Goal: Task Accomplishment & Management: Manage account settings

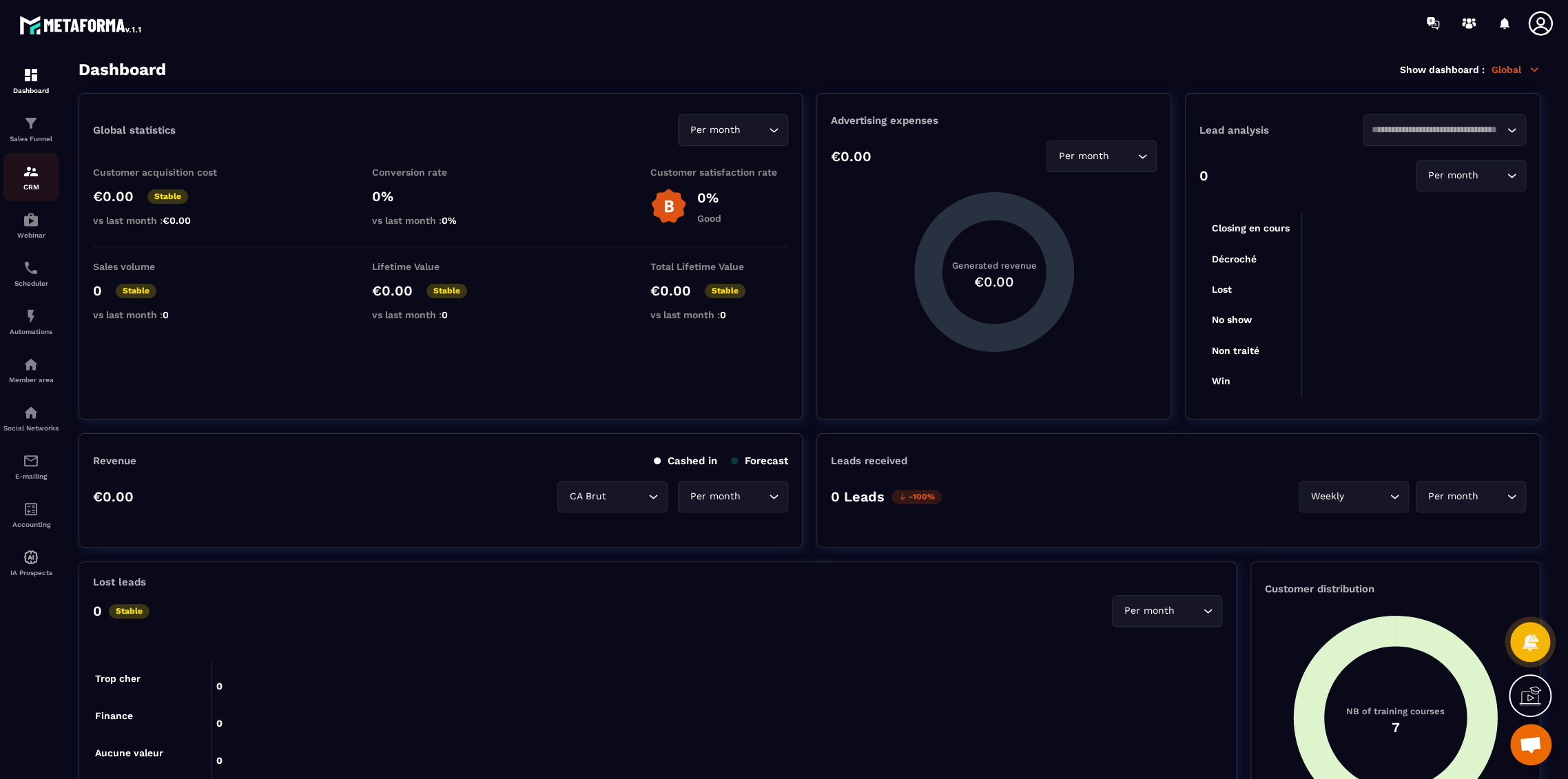
click at [44, 169] on div "CRM" at bounding box center [31, 176] width 55 height 28
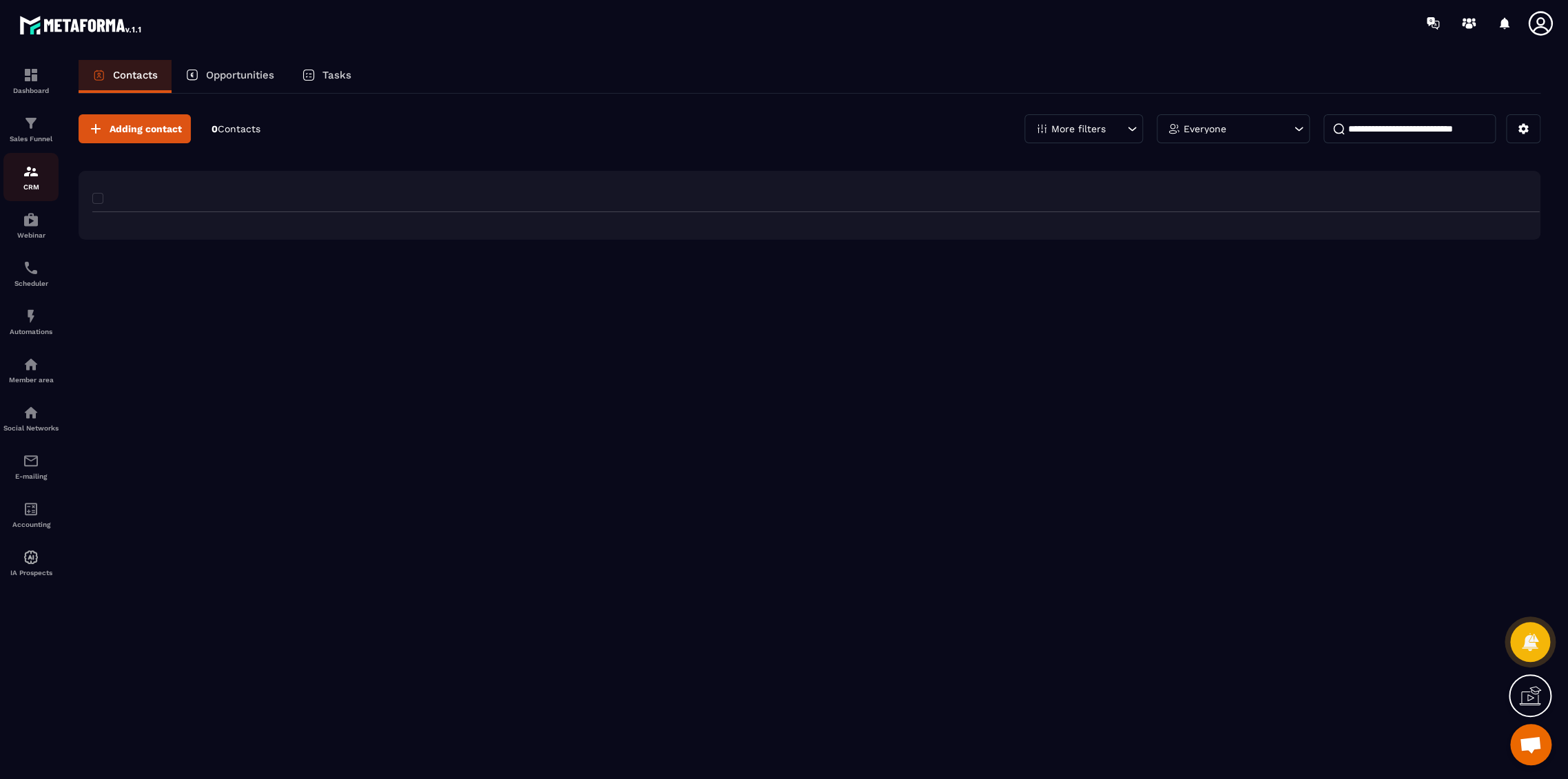
click at [22, 181] on div "CRM" at bounding box center [31, 176] width 55 height 28
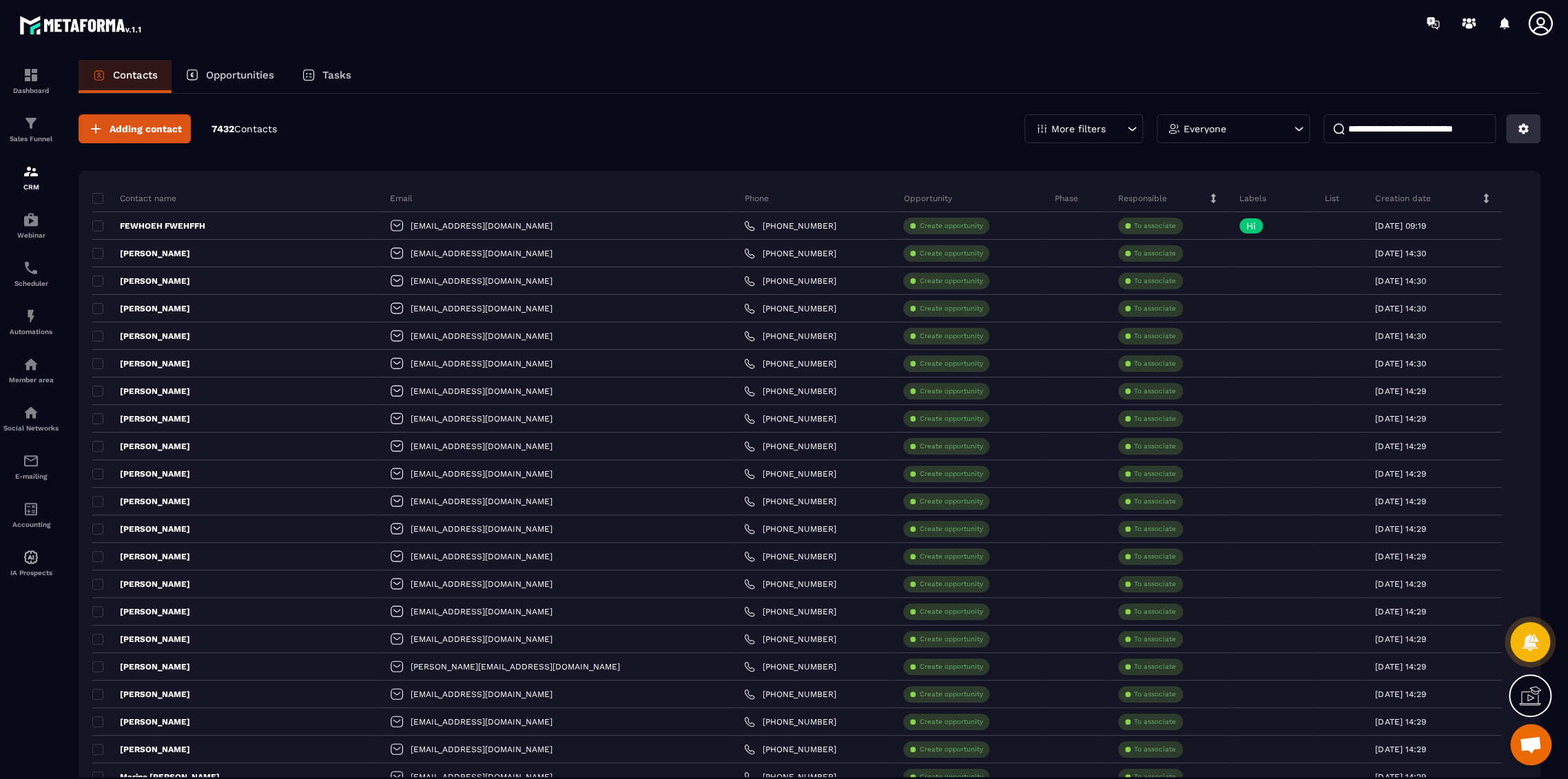
click at [1514, 132] on button at bounding box center [1523, 129] width 34 height 29
click at [1467, 231] on p "Import data" at bounding box center [1474, 226] width 118 height 22
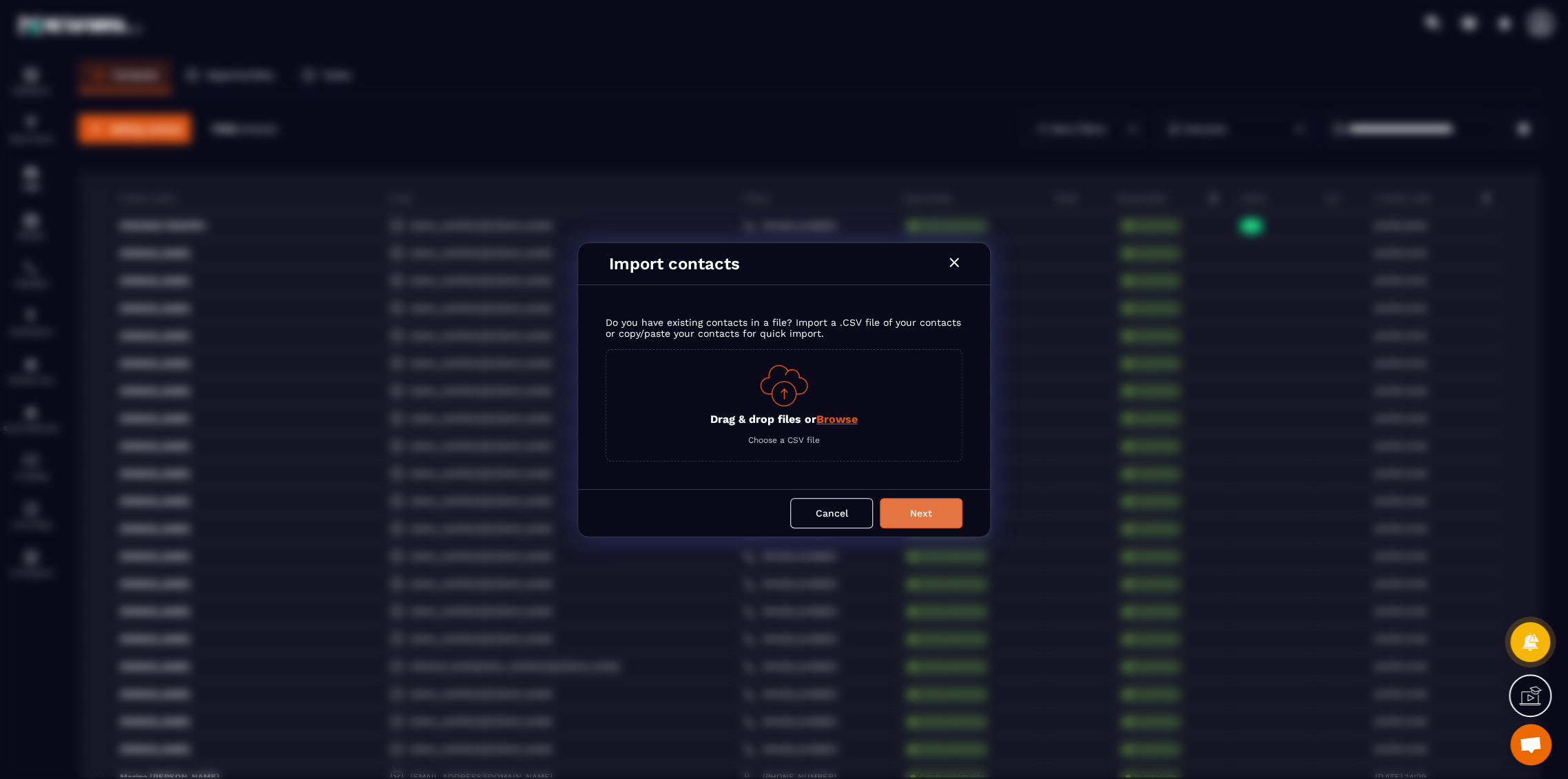
click at [914, 498] on button "Next" at bounding box center [920, 513] width 83 height 30
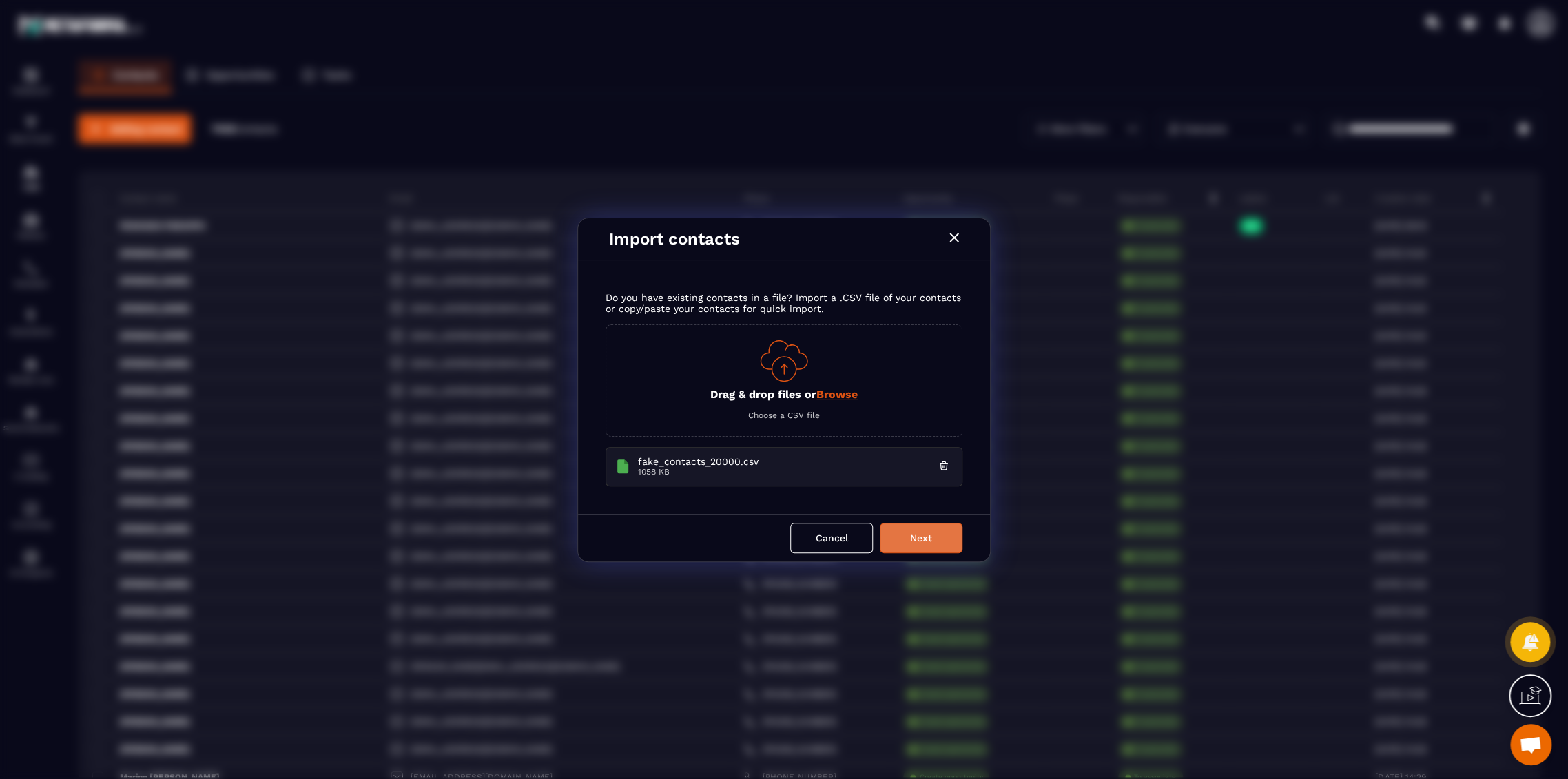
click at [879, 535] on button "Next" at bounding box center [920, 538] width 83 height 30
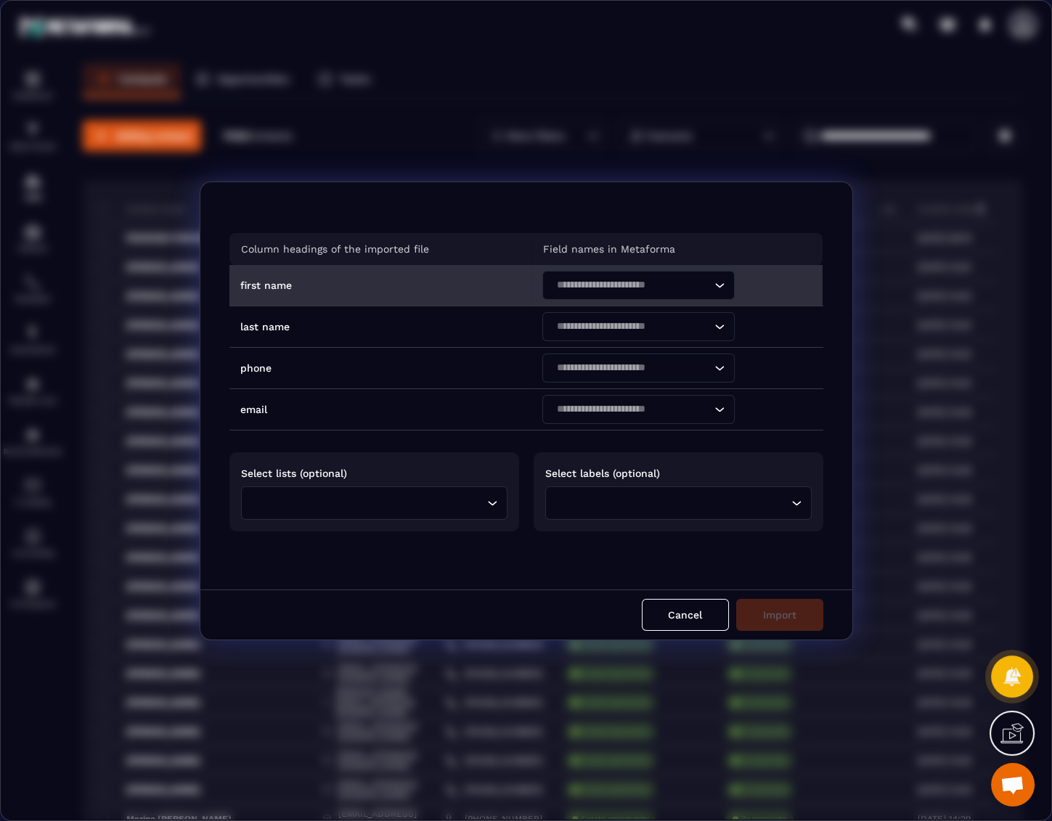
click at [629, 290] on input "Search for option" at bounding box center [631, 285] width 159 height 16
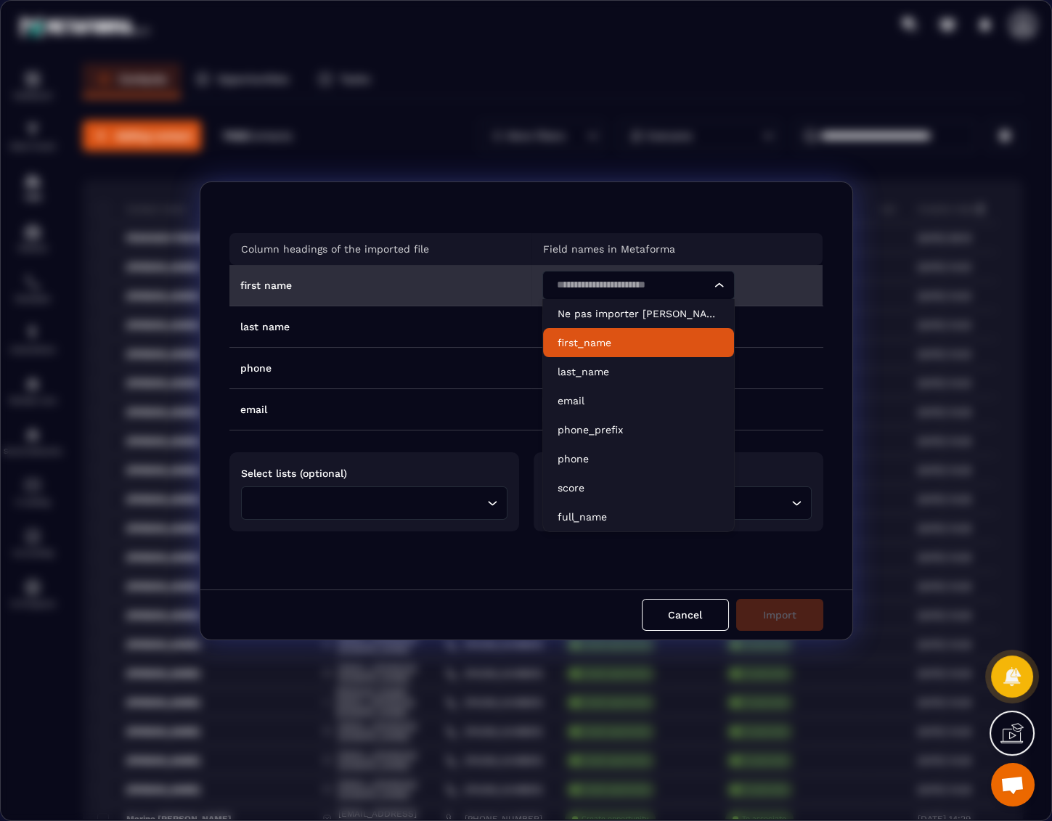
click at [616, 348] on p "first_name" at bounding box center [639, 343] width 162 height 15
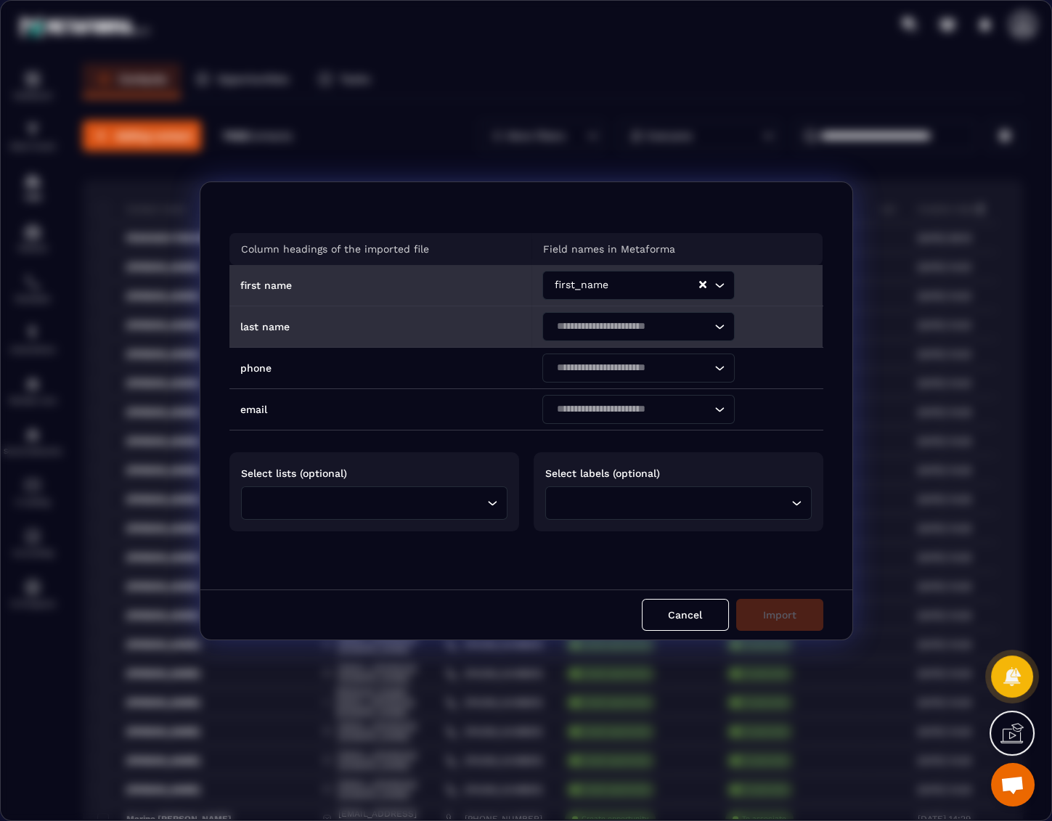
click at [598, 327] on input "Search for option" at bounding box center [631, 327] width 159 height 16
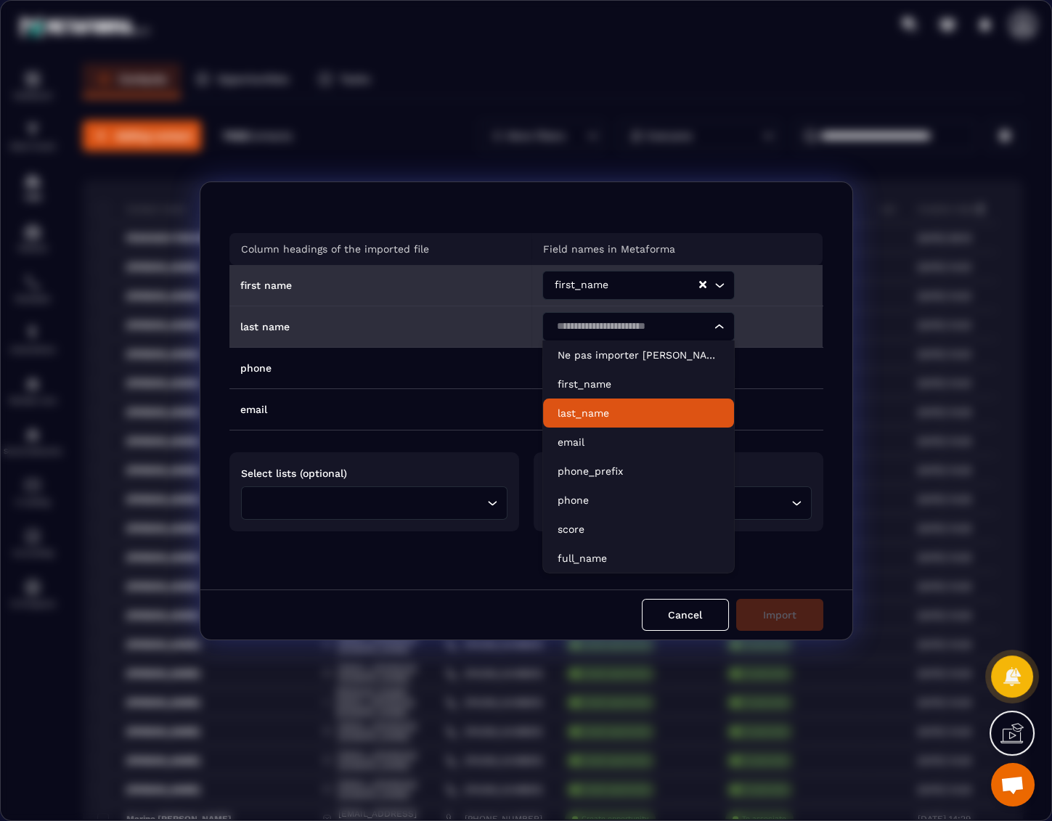
click at [599, 406] on p "last_name" at bounding box center [639, 413] width 162 height 15
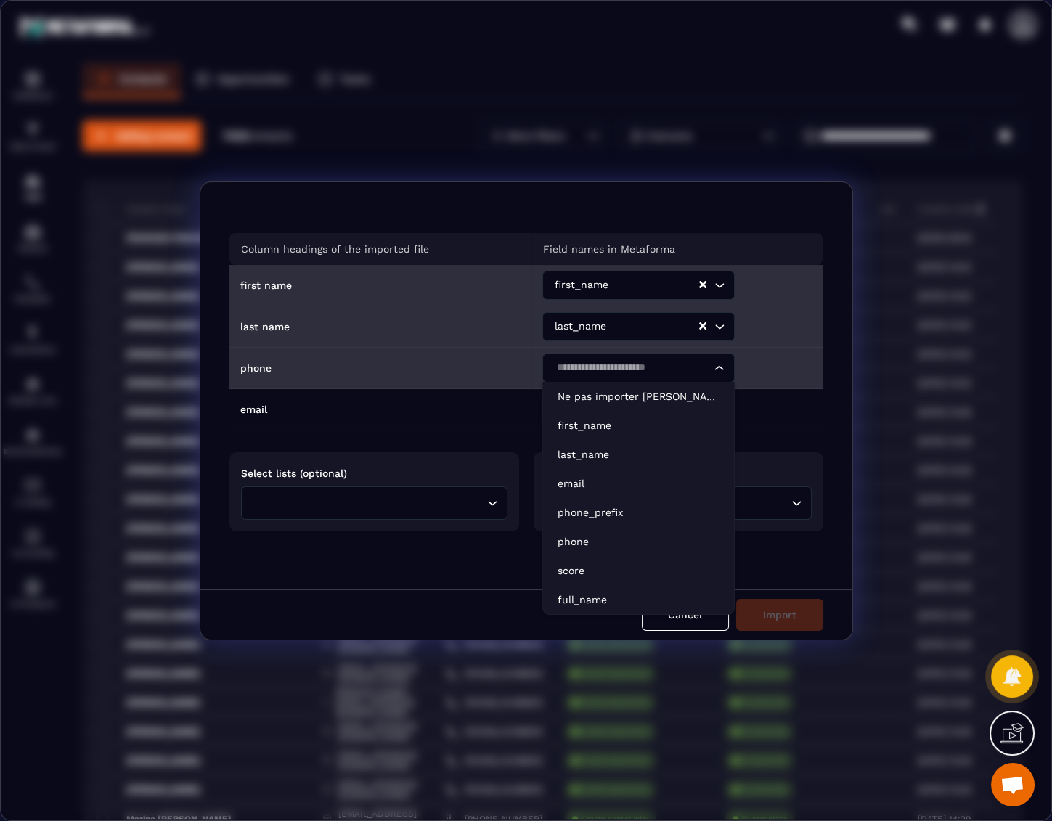
click at [597, 362] on input "Search for option" at bounding box center [631, 368] width 159 height 16
click at [583, 536] on p "phone" at bounding box center [639, 542] width 162 height 15
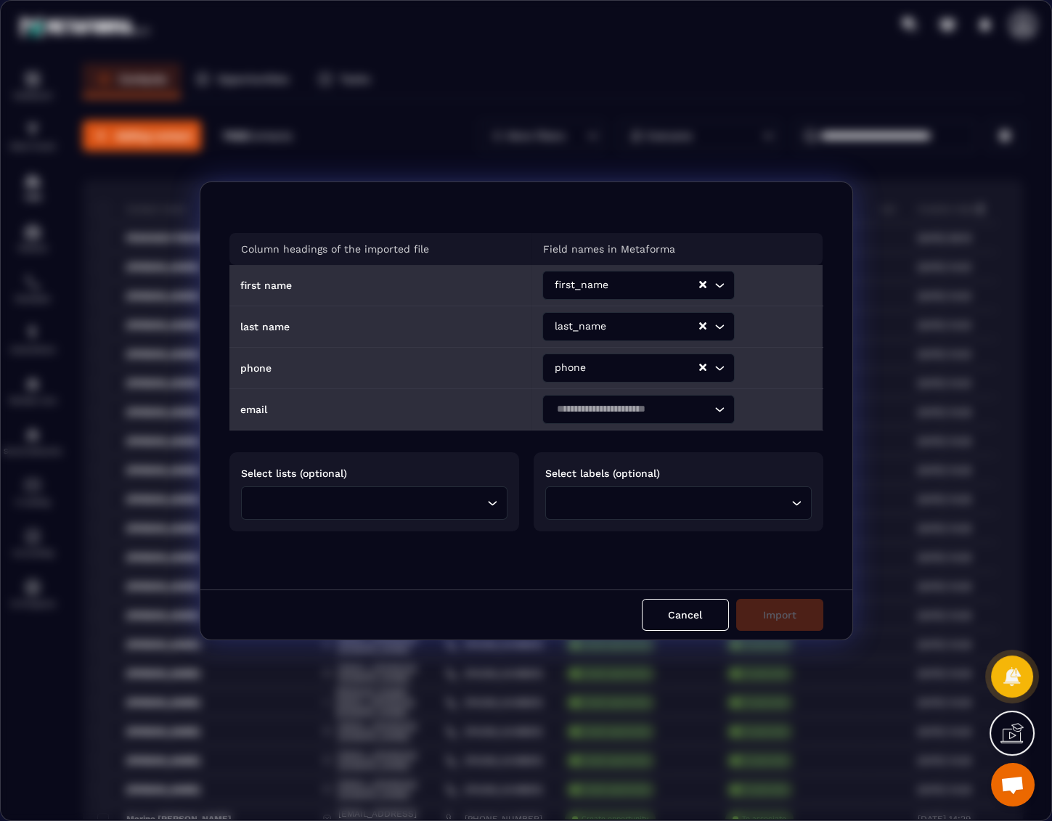
click at [599, 415] on input "Search for option" at bounding box center [631, 410] width 159 height 16
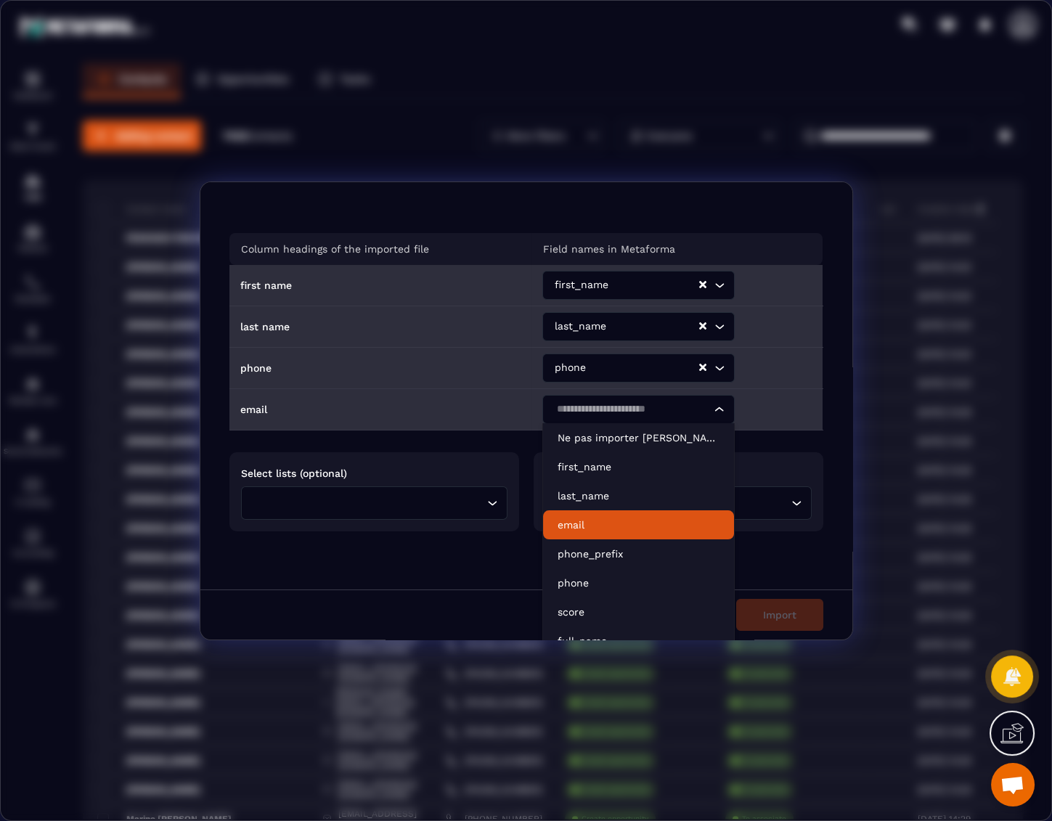
click at [580, 524] on p "email" at bounding box center [639, 525] width 162 height 15
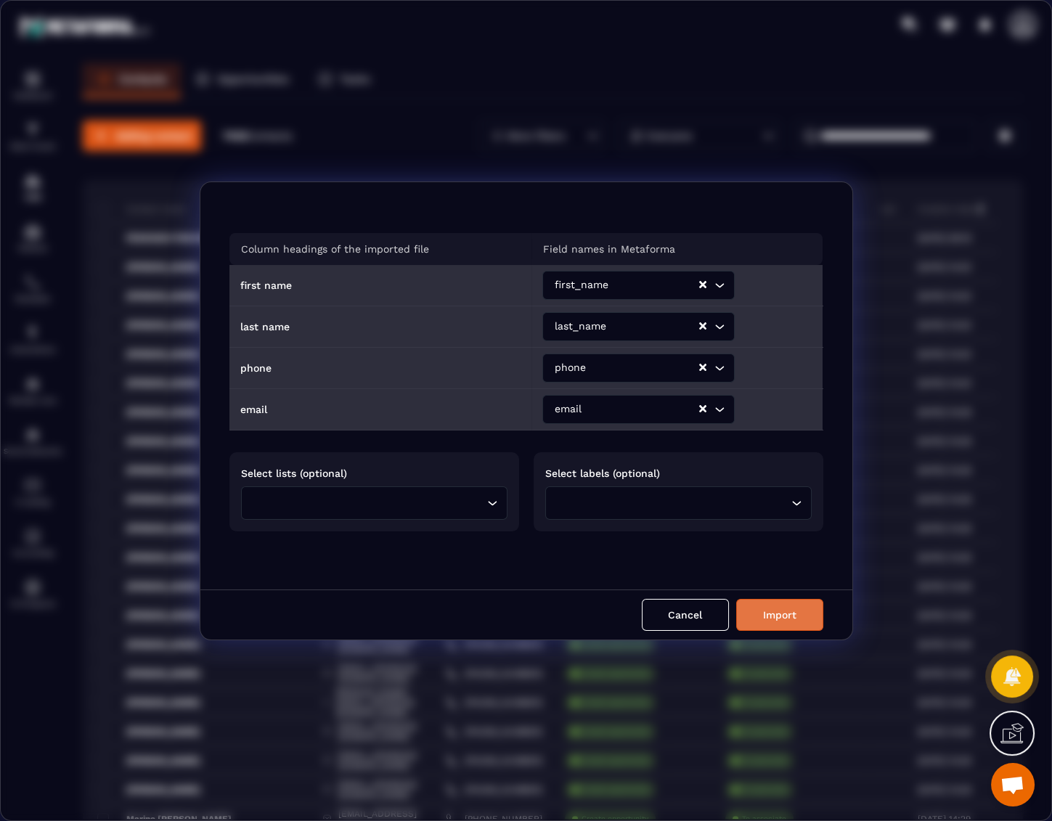
click at [766, 614] on button "Import" at bounding box center [779, 615] width 87 height 32
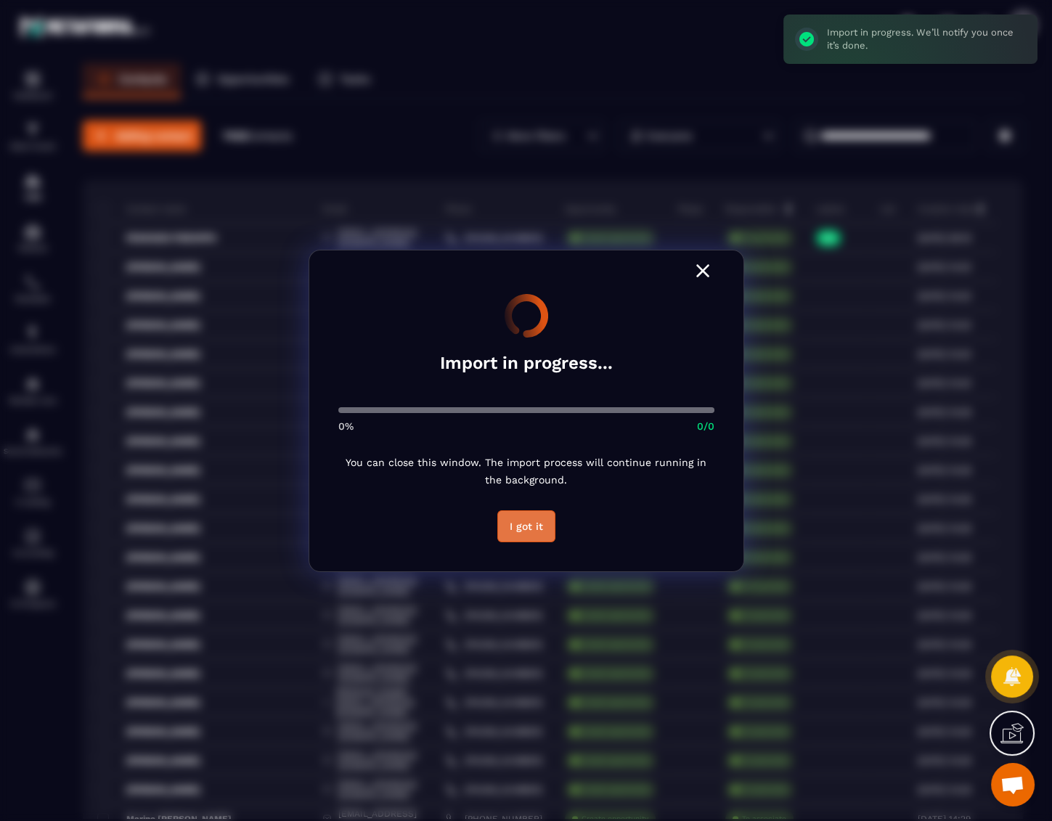
click at [524, 530] on button "I got it" at bounding box center [526, 527] width 58 height 32
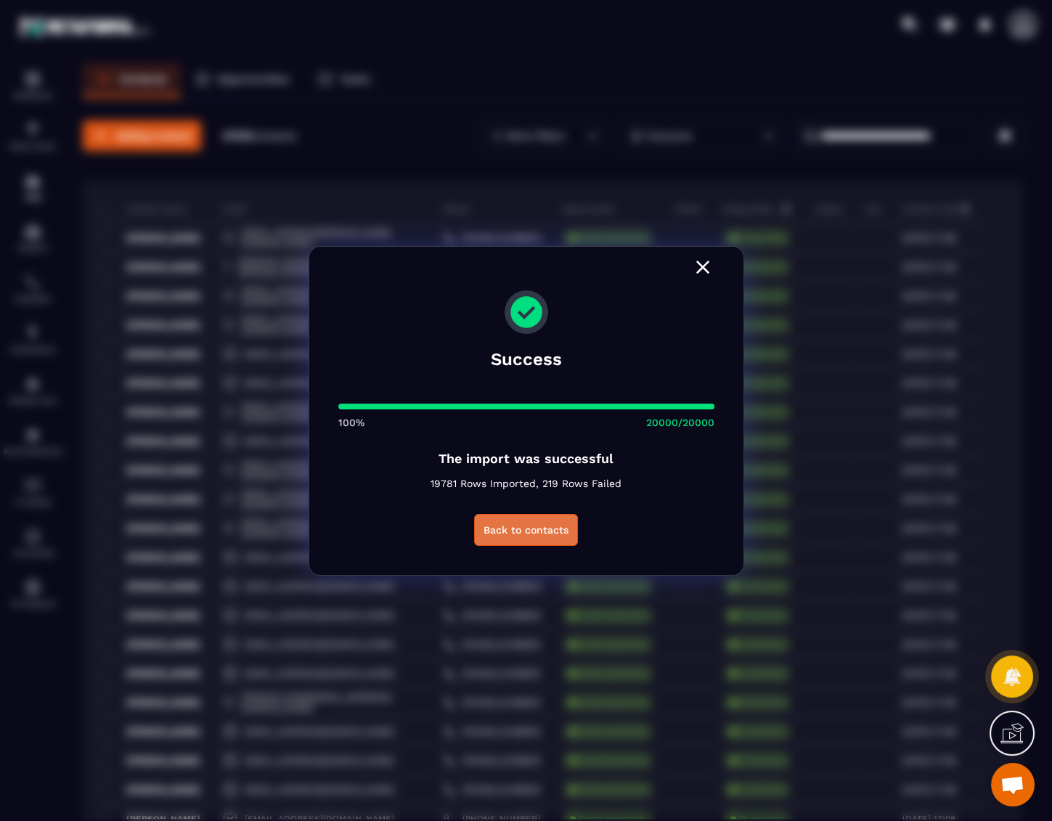
click at [476, 529] on button "Back to contacts" at bounding box center [526, 530] width 104 height 32
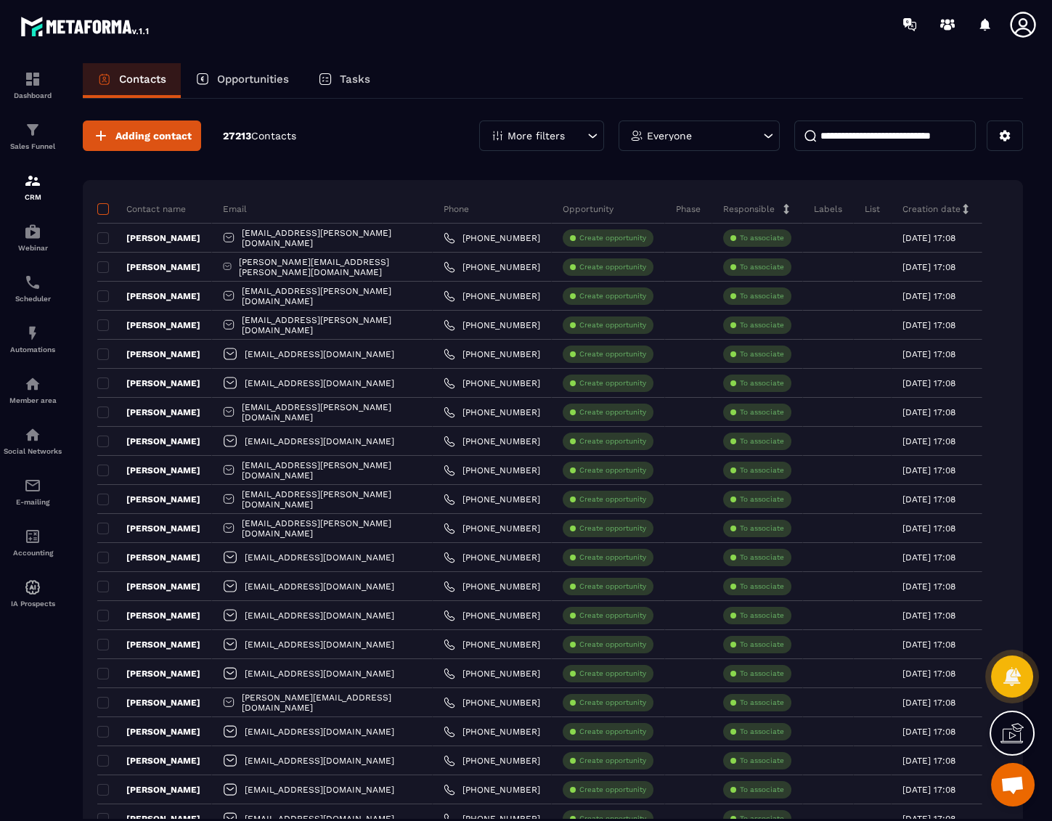
click at [104, 208] on span at bounding box center [103, 209] width 12 height 12
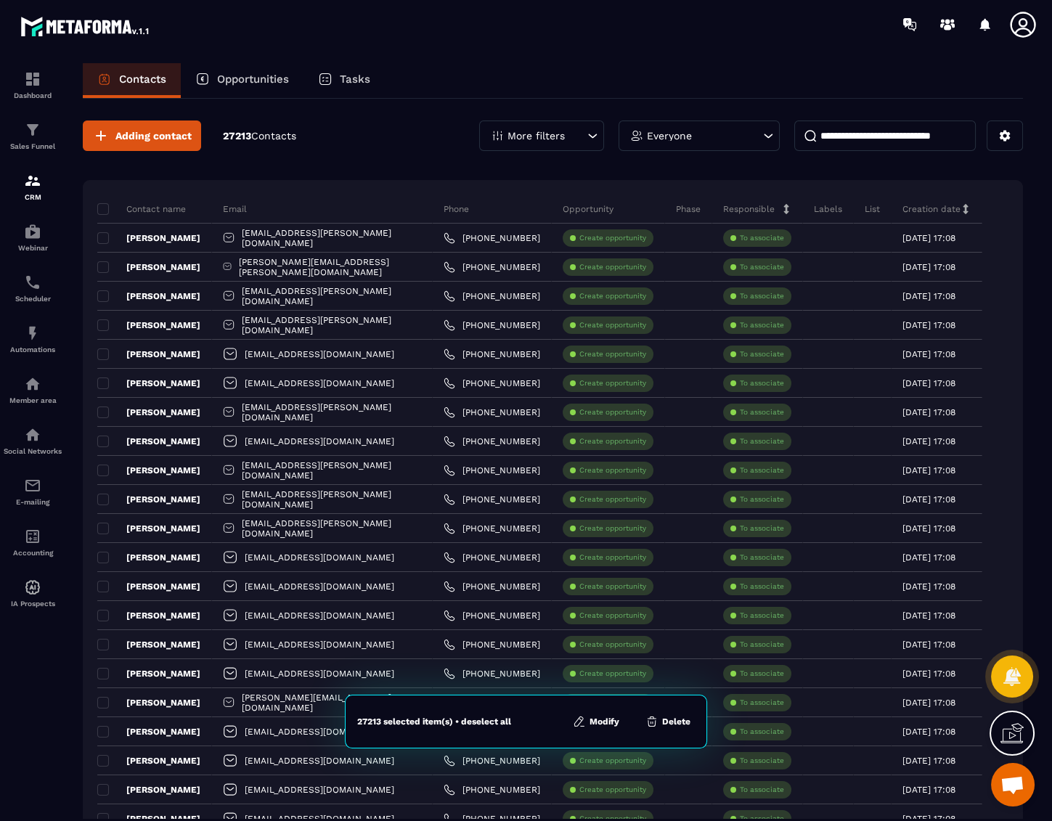
click at [670, 715] on button "Delete" at bounding box center [668, 722] width 54 height 15
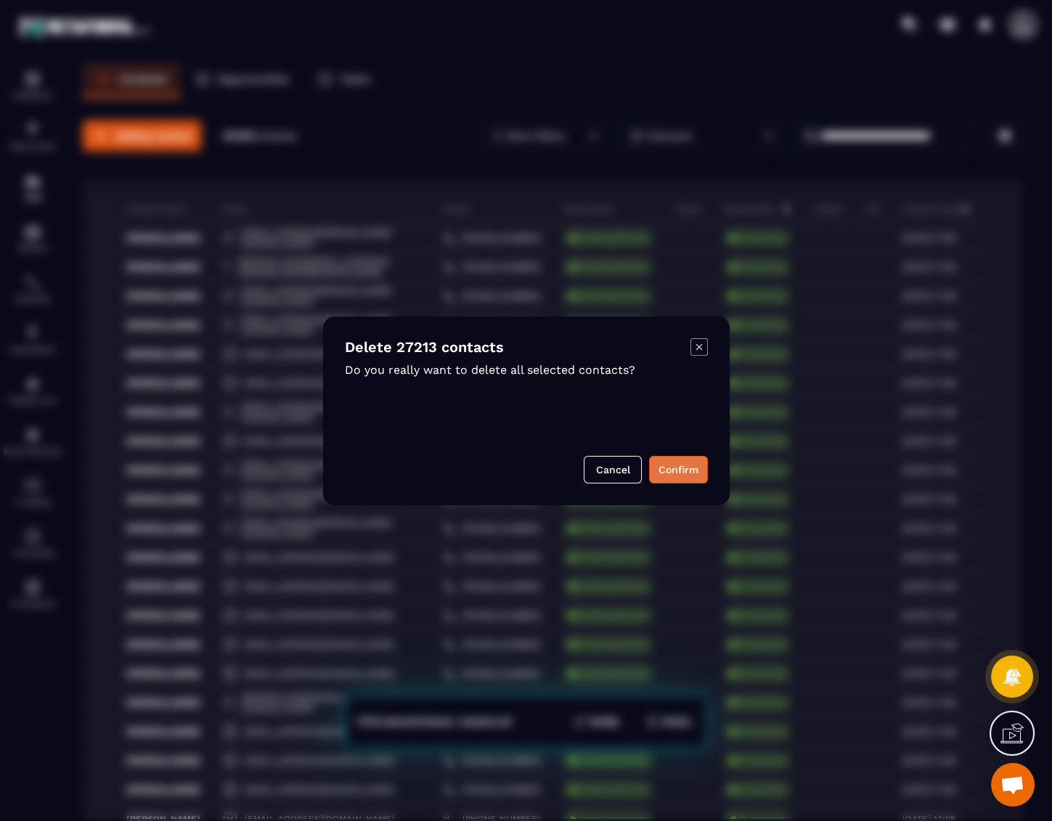
click at [668, 463] on button "Confirm" at bounding box center [678, 470] width 59 height 28
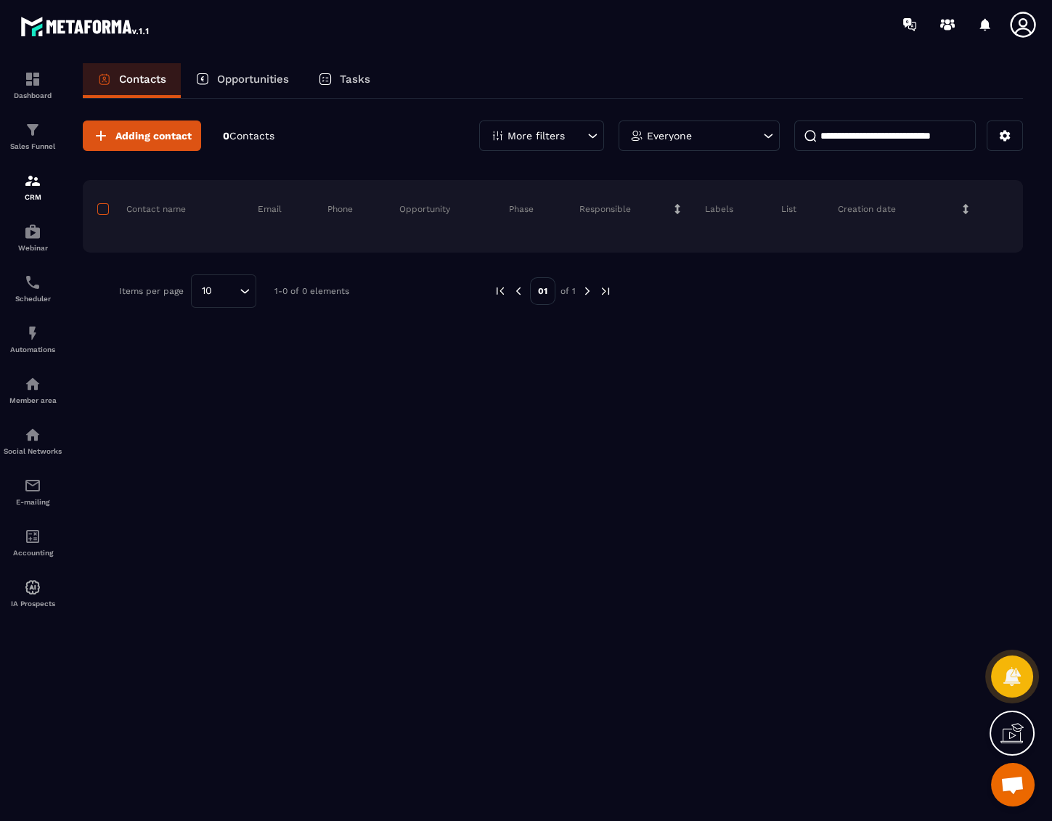
click at [105, 209] on span at bounding box center [103, 209] width 12 height 12
click at [996, 144] on button at bounding box center [1005, 136] width 36 height 31
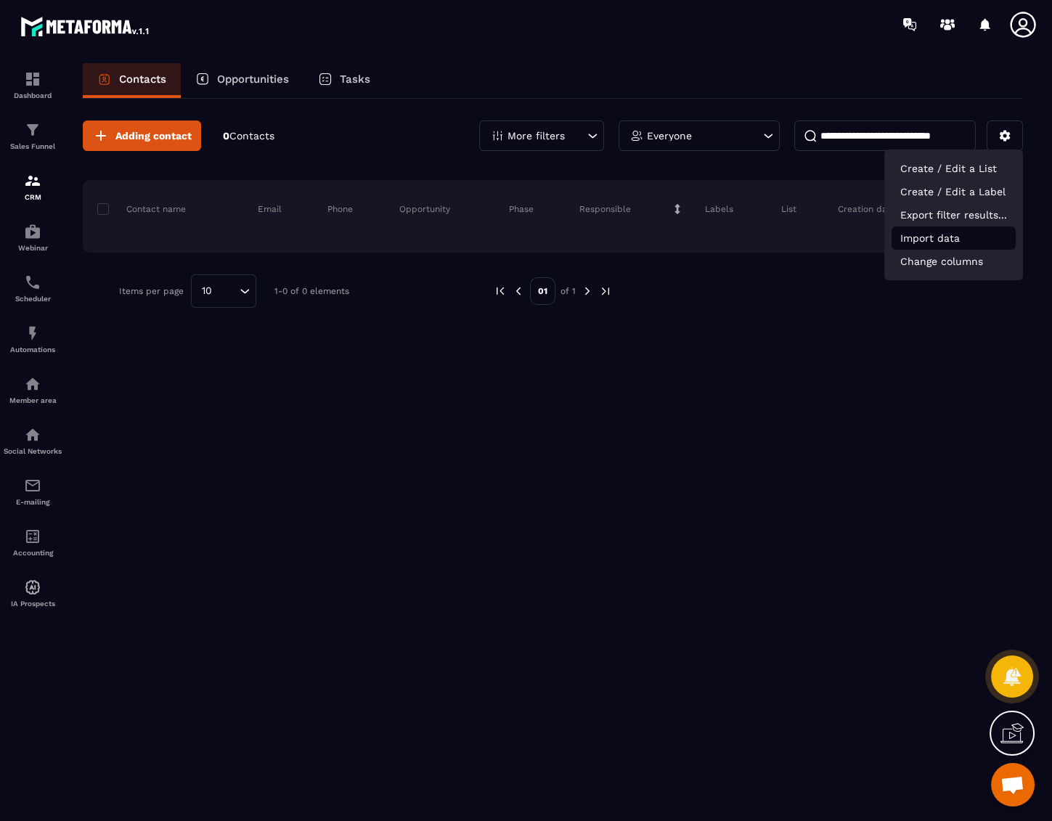
click at [936, 242] on p "Import data" at bounding box center [954, 238] width 124 height 23
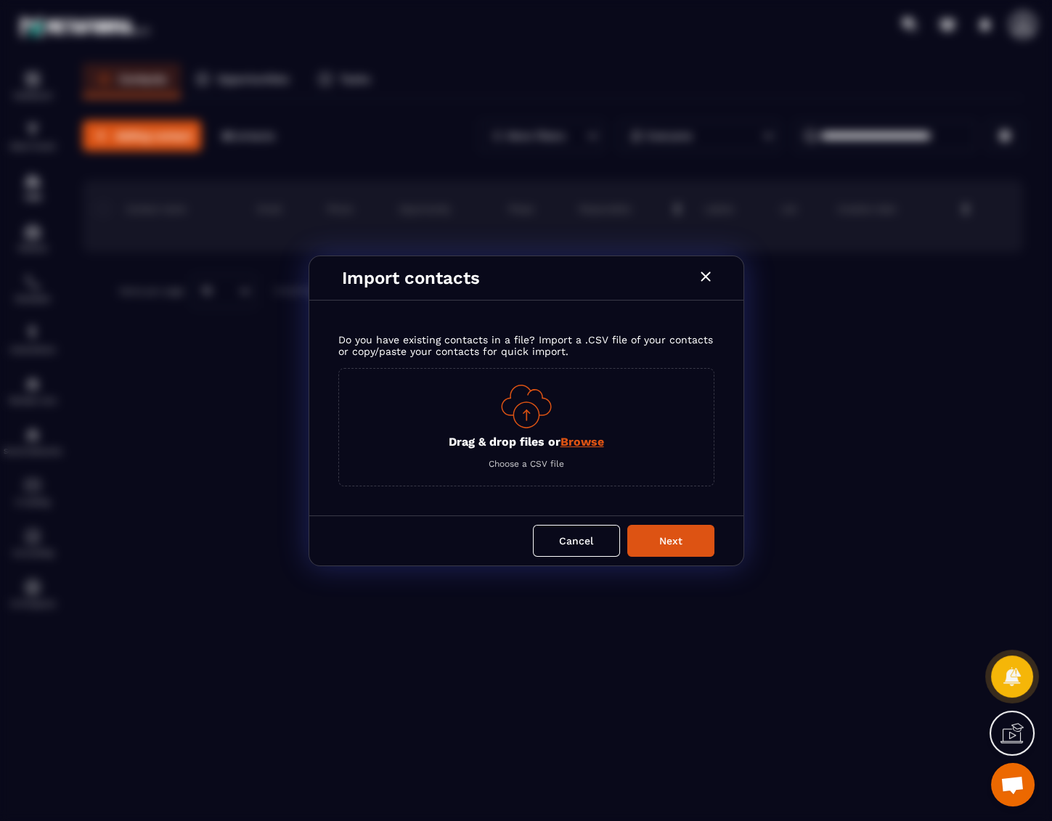
click at [580, 442] on span "Browse" at bounding box center [583, 442] width 44 height 14
click at [0, 0] on input "Drag & drop files or Browse" at bounding box center [0, 0] width 0 height 0
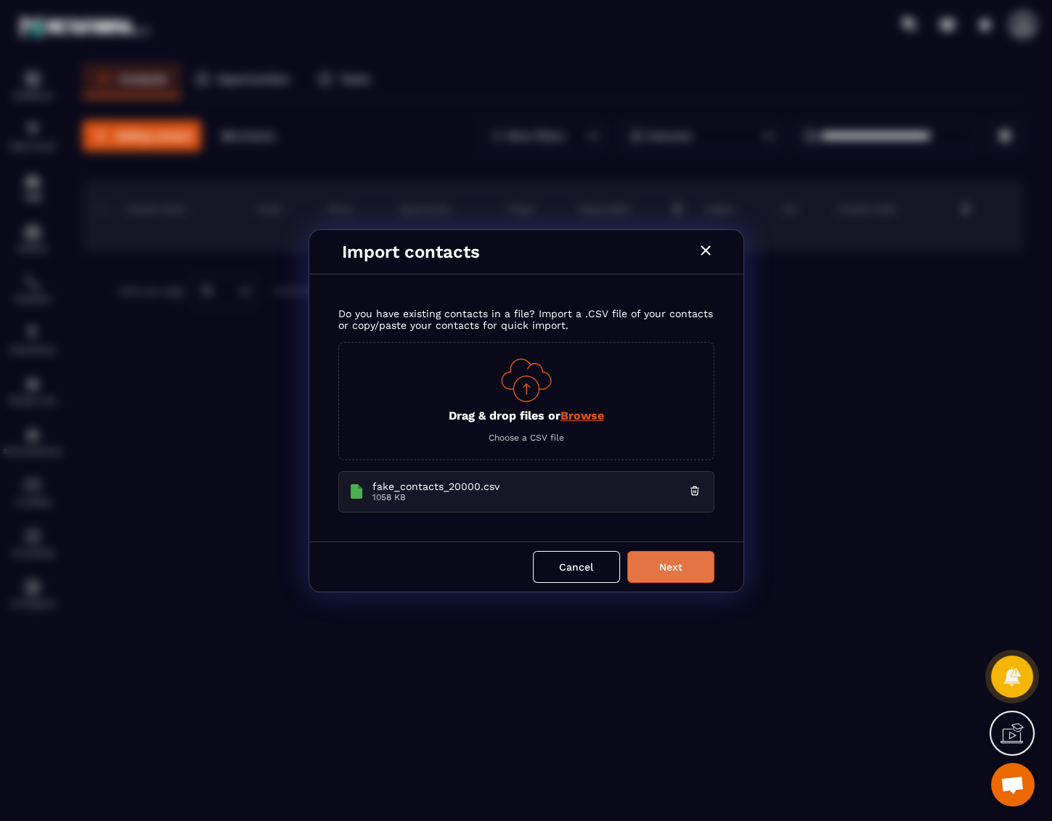
click at [657, 569] on button "Next" at bounding box center [670, 567] width 87 height 32
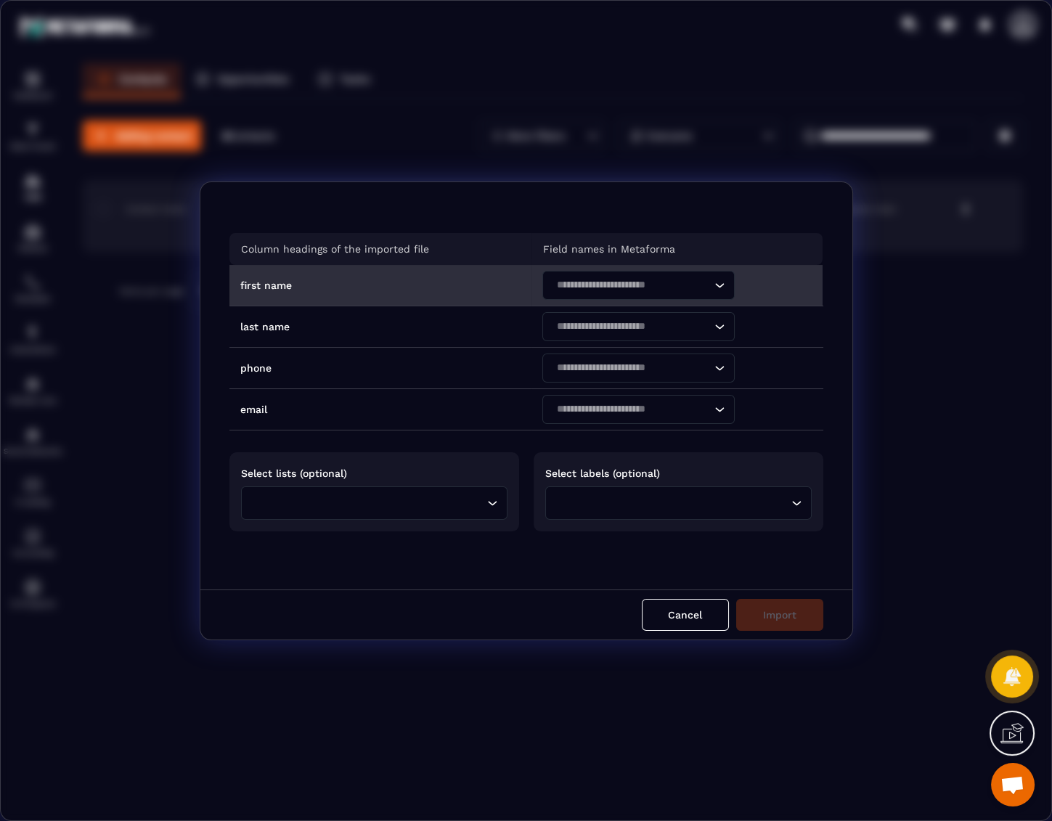
click at [702, 293] on div "Search for option" at bounding box center [631, 285] width 162 height 29
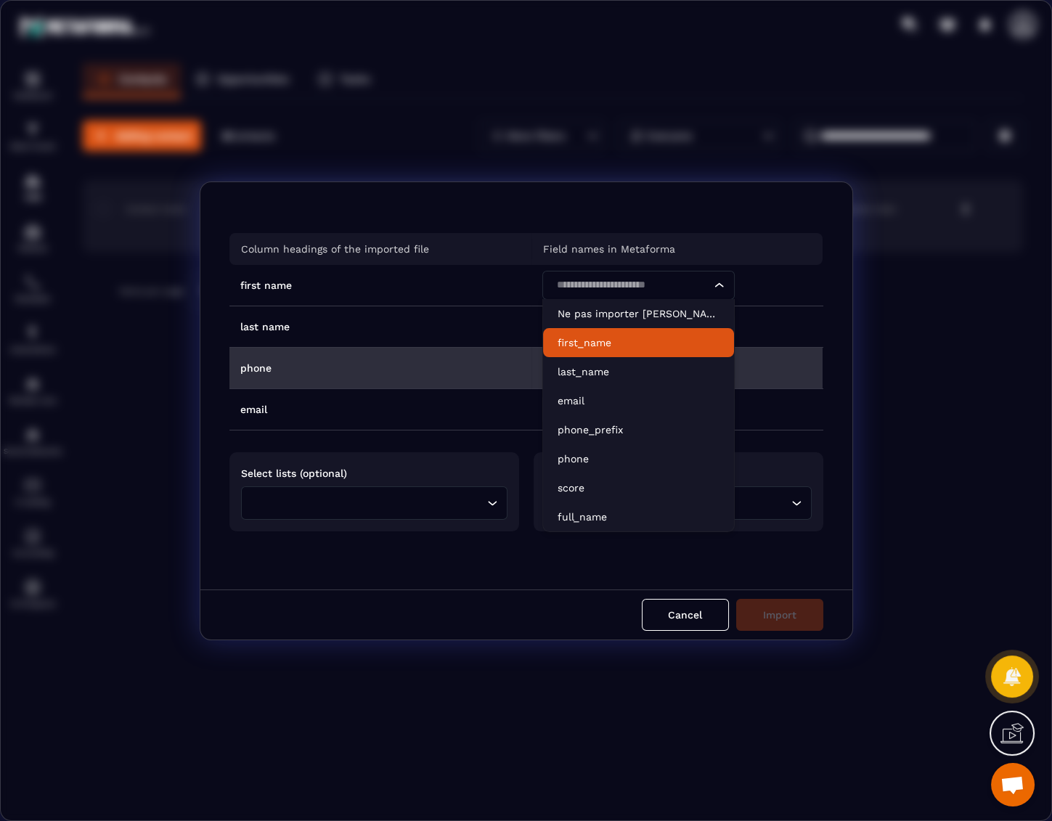
click at [643, 351] on li "first_name" at bounding box center [638, 342] width 191 height 29
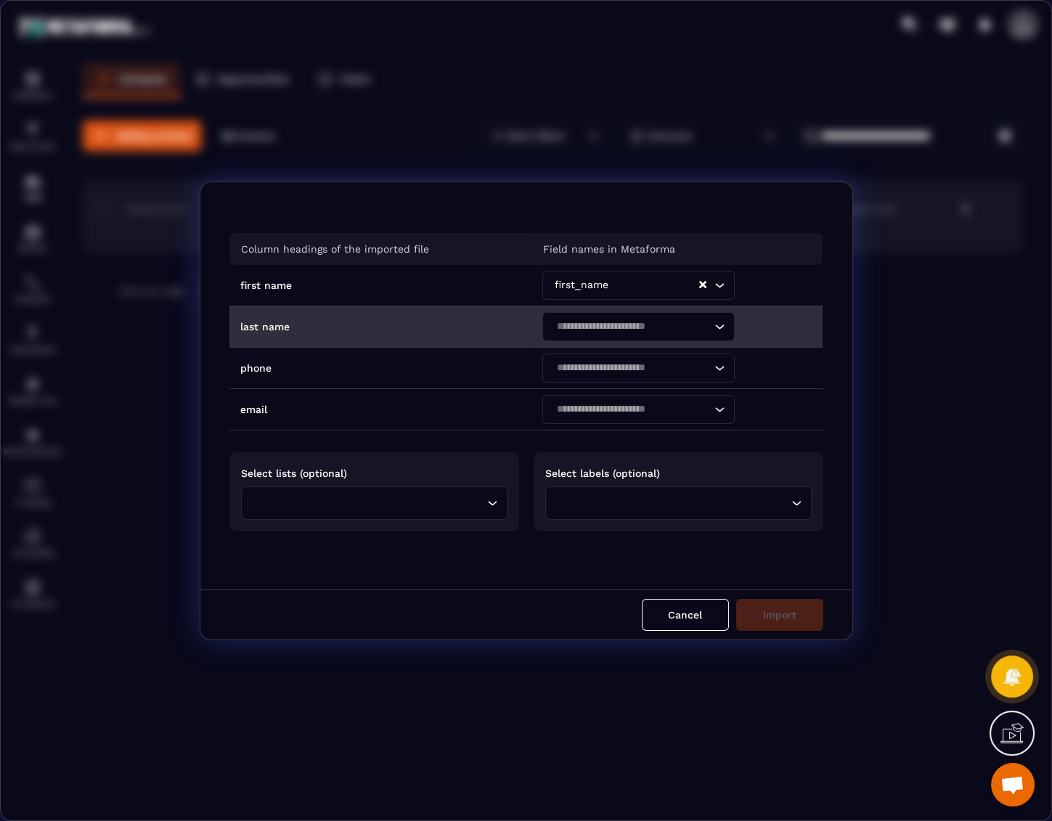
click at [655, 328] on input "Search for option" at bounding box center [631, 327] width 159 height 16
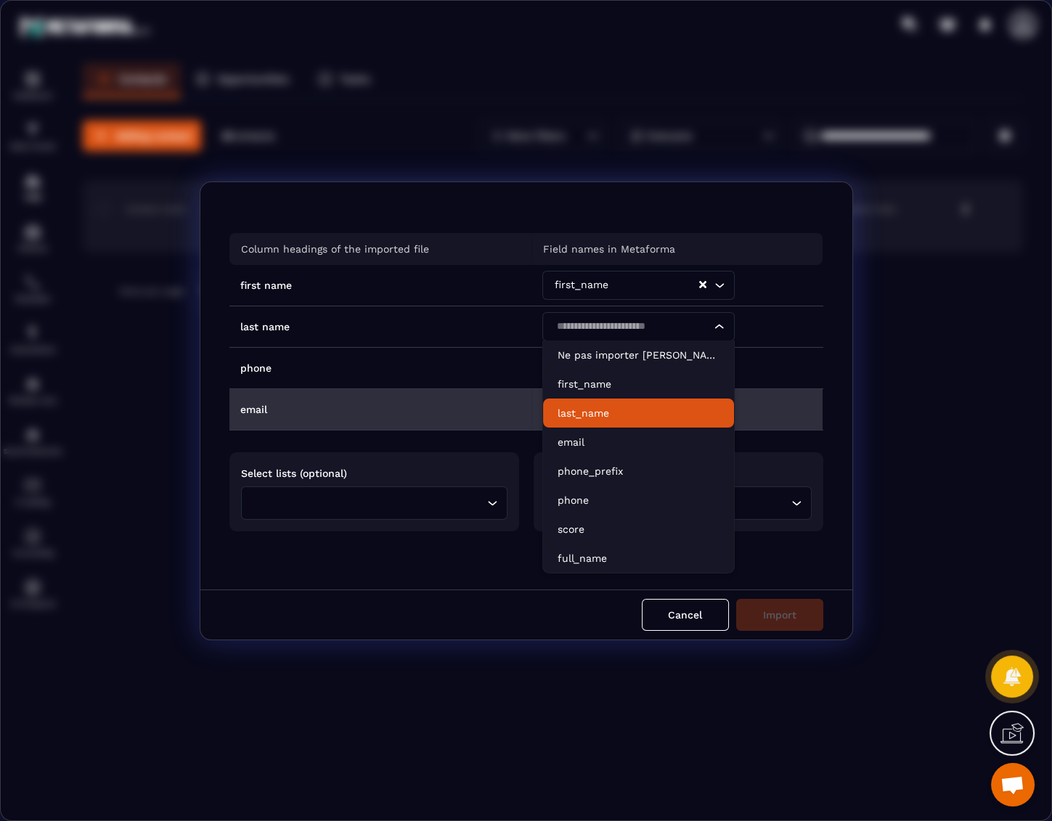
click at [603, 407] on p "last_name" at bounding box center [639, 413] width 162 height 15
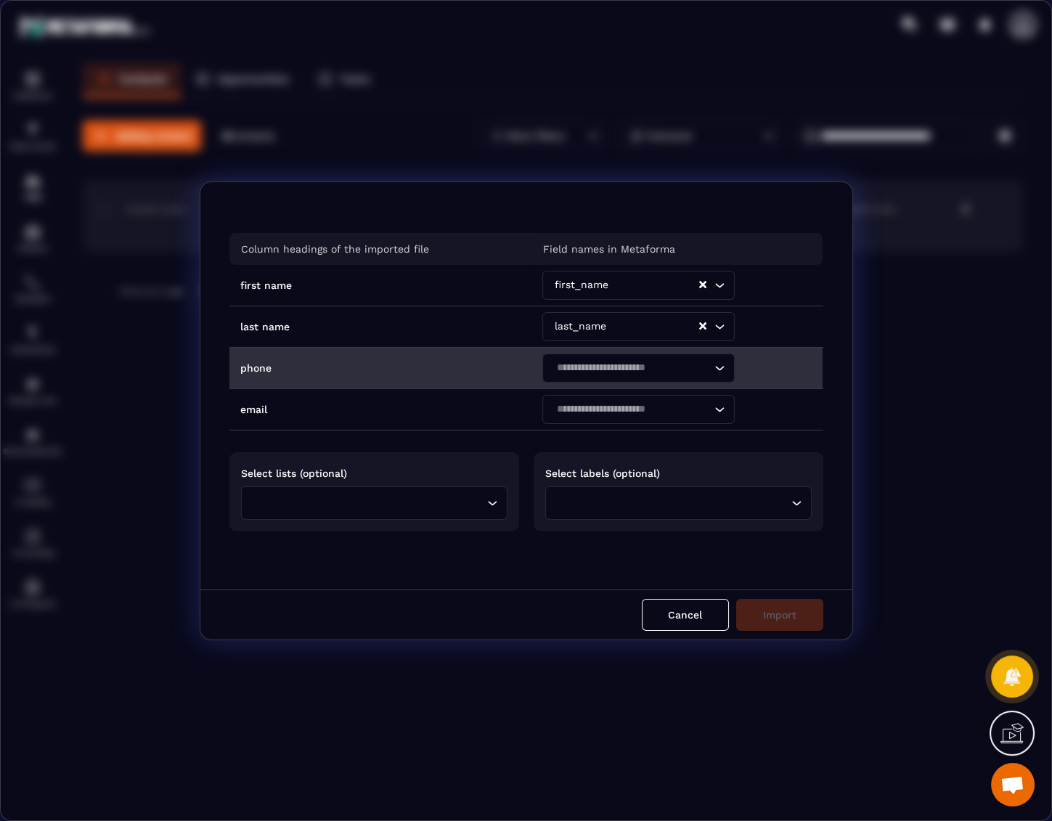
click at [618, 362] on input "Search for option" at bounding box center [631, 368] width 159 height 16
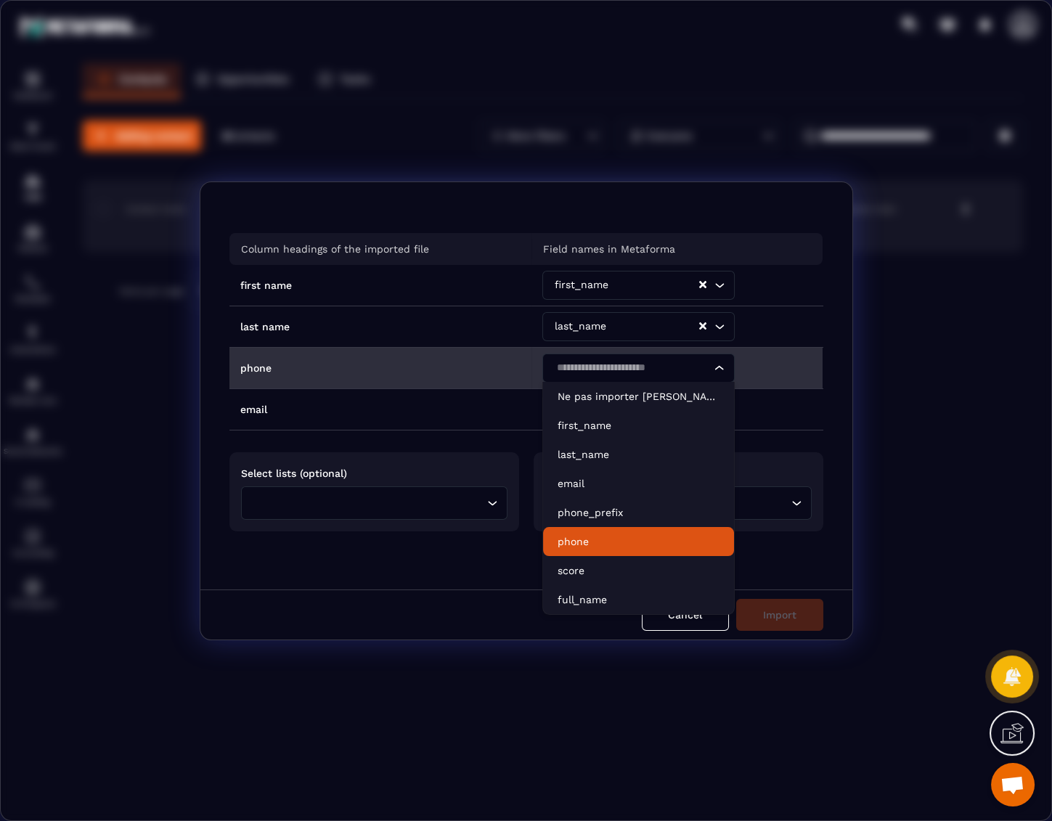
click at [581, 538] on p "phone" at bounding box center [639, 542] width 162 height 15
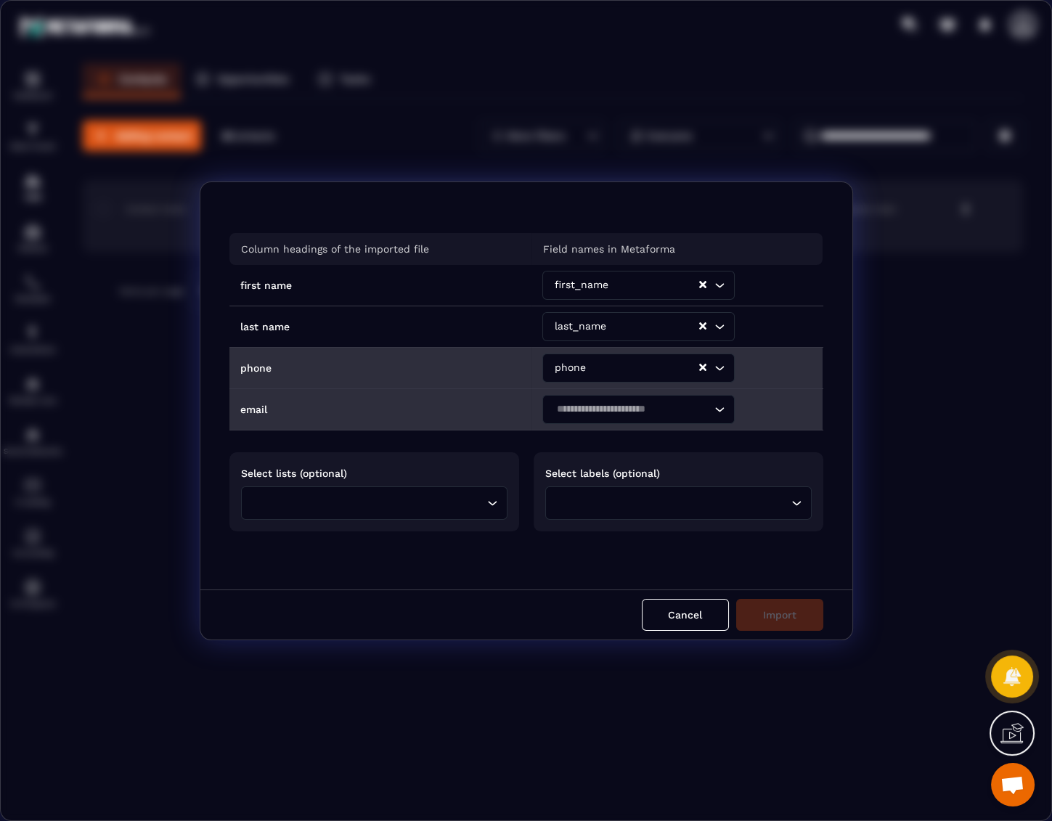
click at [614, 414] on input "Search for option" at bounding box center [631, 410] width 159 height 16
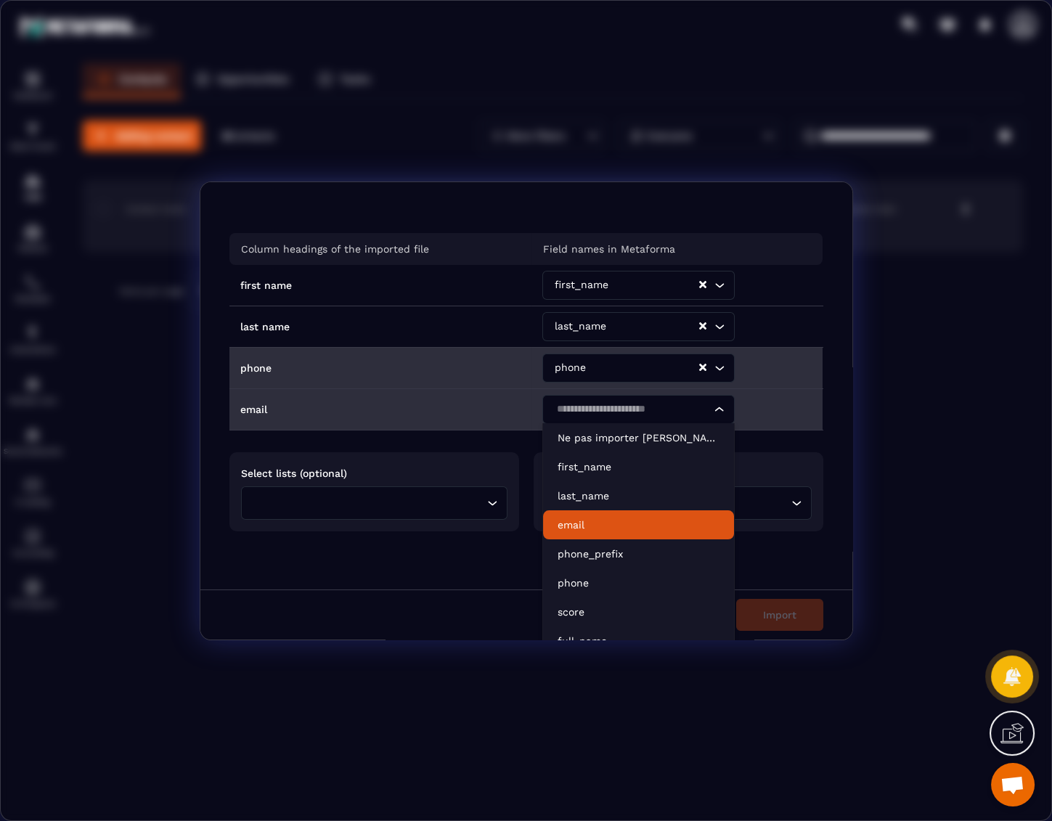
click at [596, 519] on p "email" at bounding box center [639, 525] width 162 height 15
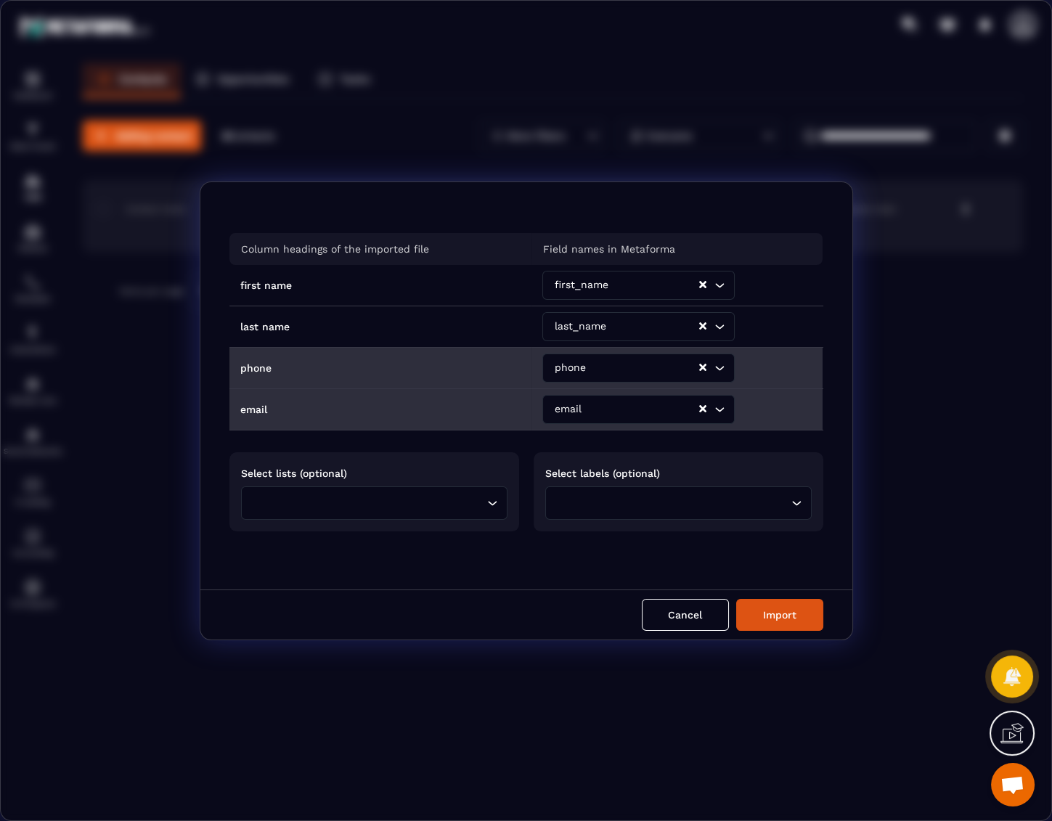
drag, startPoint x: 755, startPoint y: 614, endPoint x: 670, endPoint y: 540, distance: 112.7
click at [755, 615] on button "Import" at bounding box center [779, 615] width 87 height 32
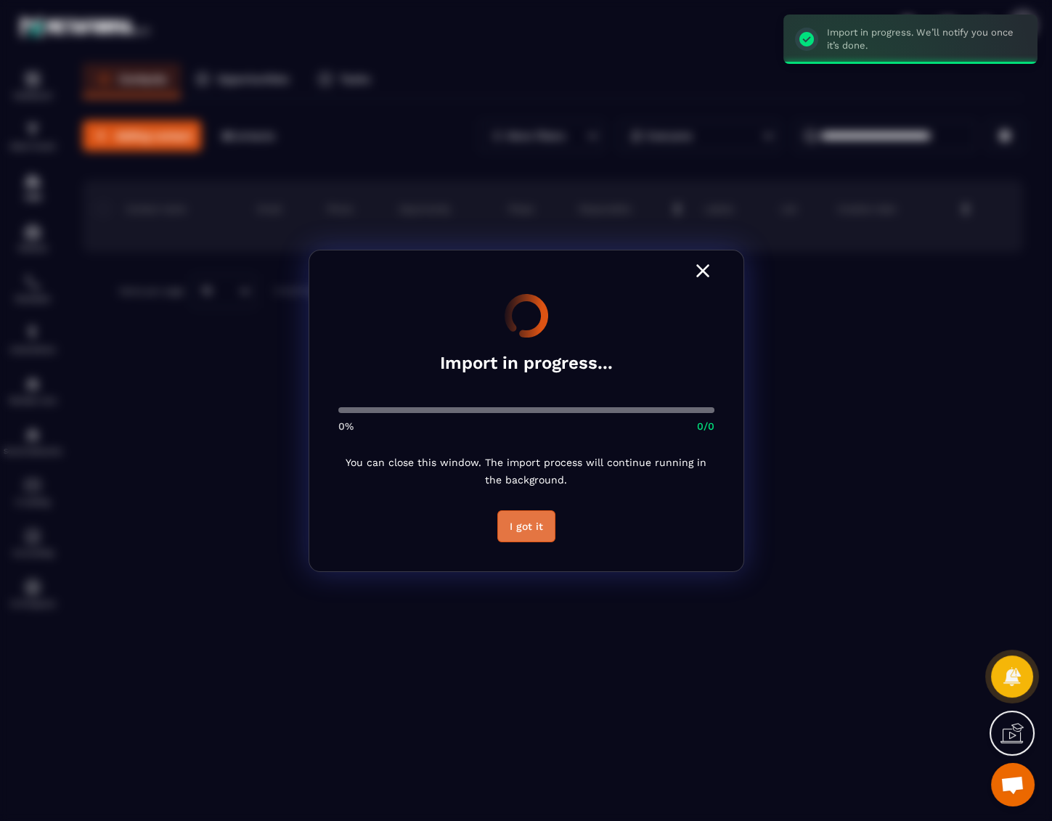
click at [513, 529] on button "I got it" at bounding box center [526, 527] width 58 height 32
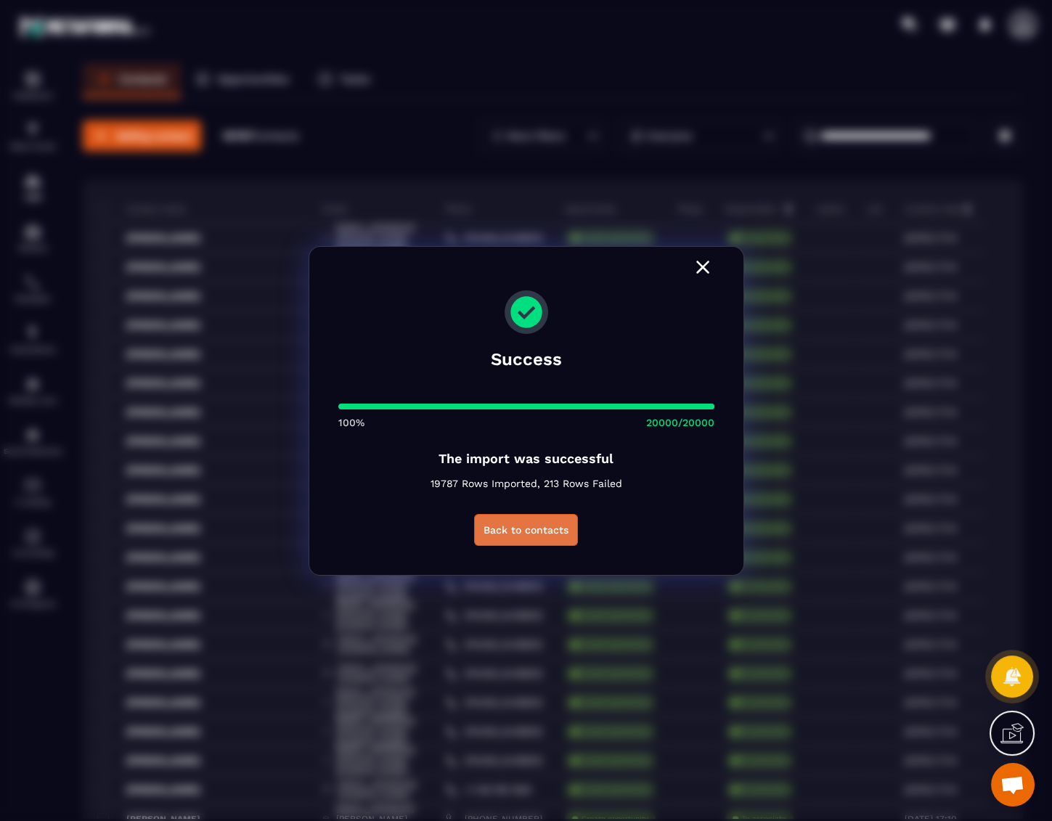
click at [497, 525] on button "Back to contacts" at bounding box center [526, 530] width 104 height 32
